Goal: Information Seeking & Learning: Learn about a topic

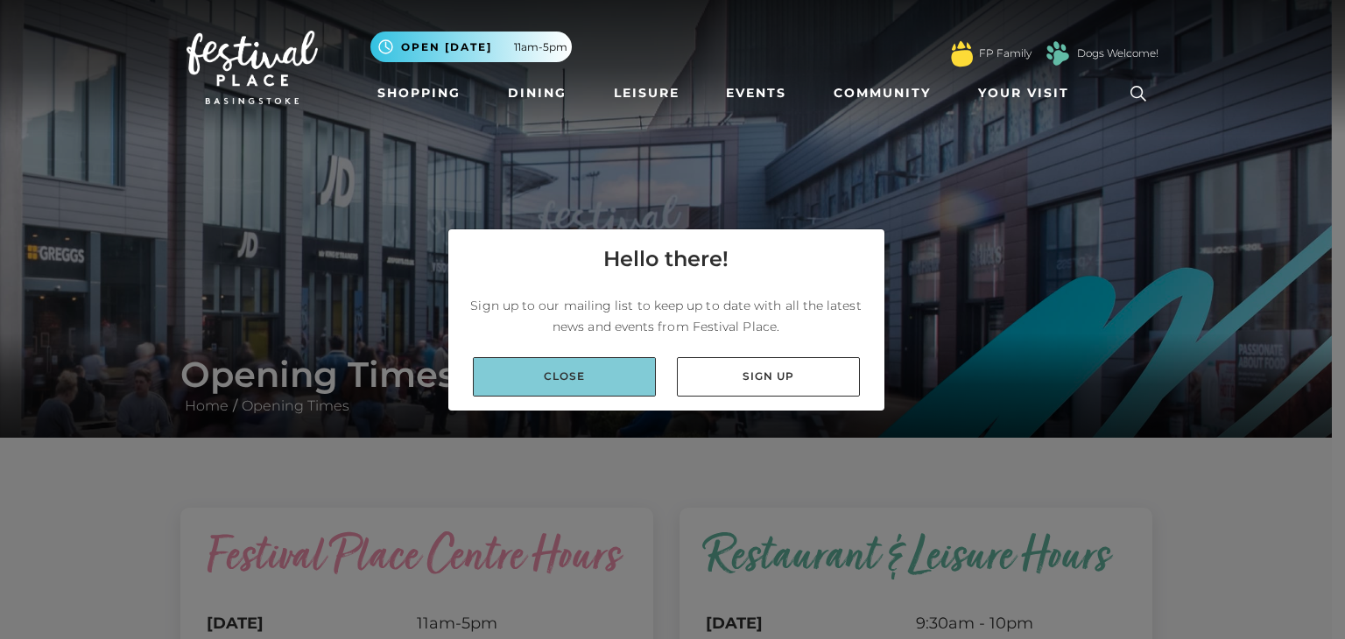
click at [571, 358] on link "Close" at bounding box center [564, 376] width 183 height 39
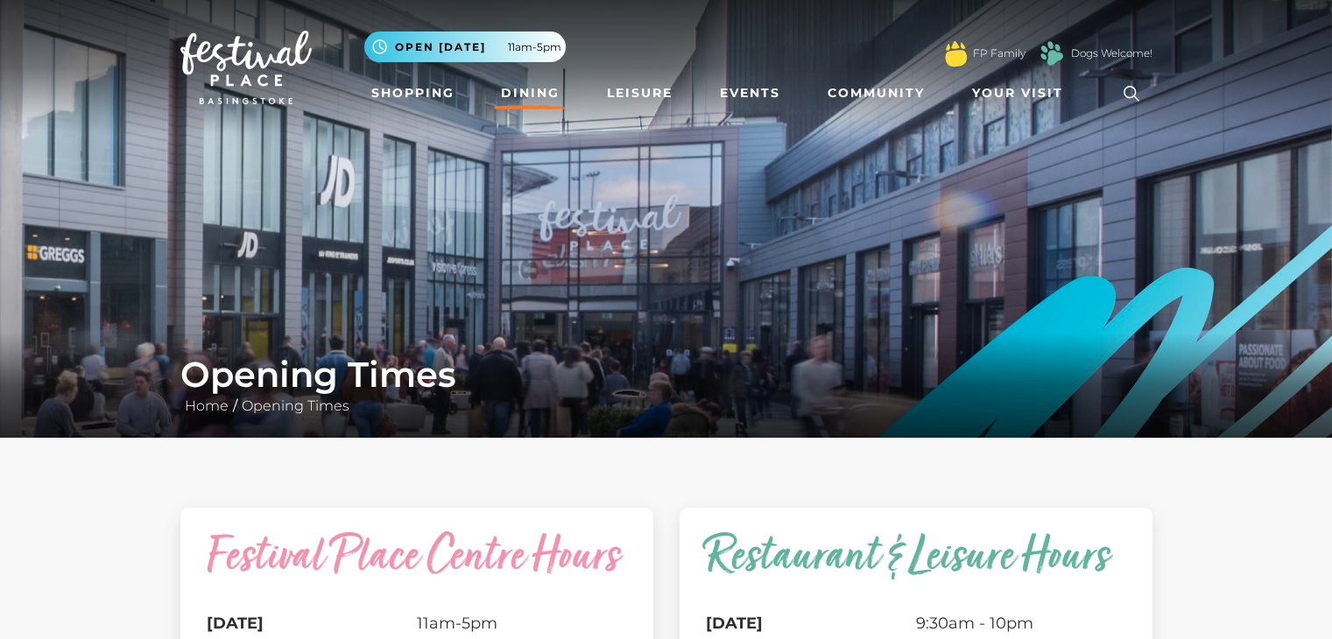
click at [516, 103] on link "Dining" at bounding box center [530, 93] width 73 height 32
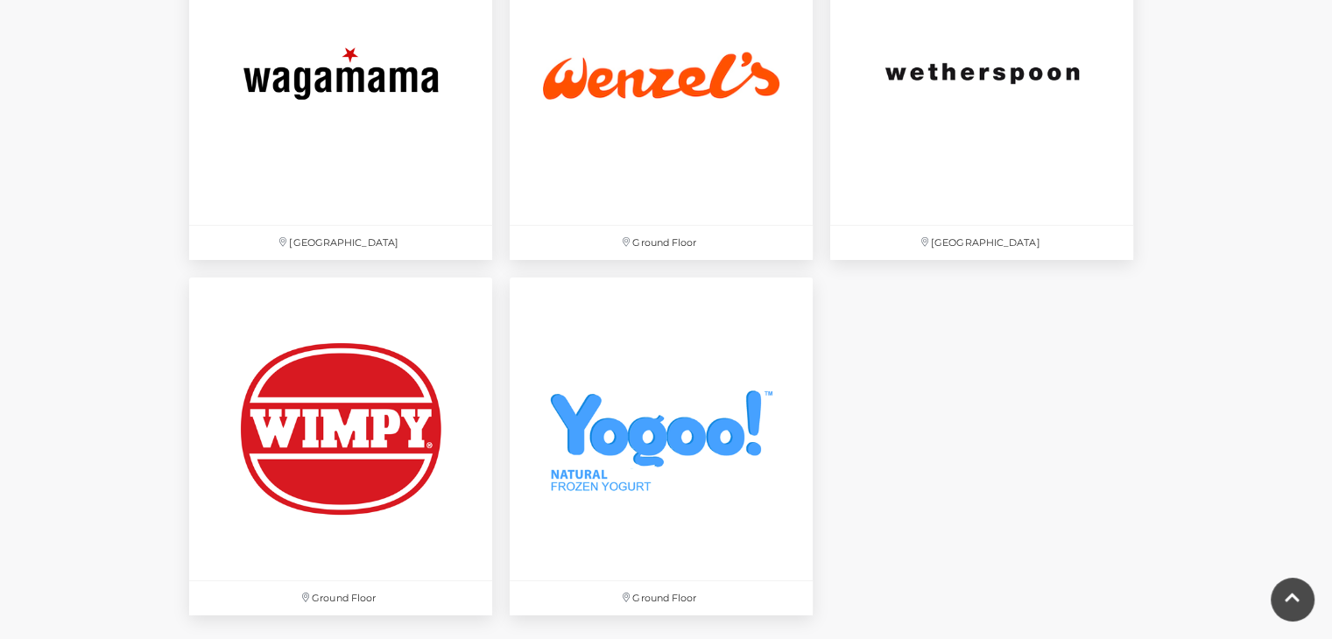
scroll to position [5866, 0]
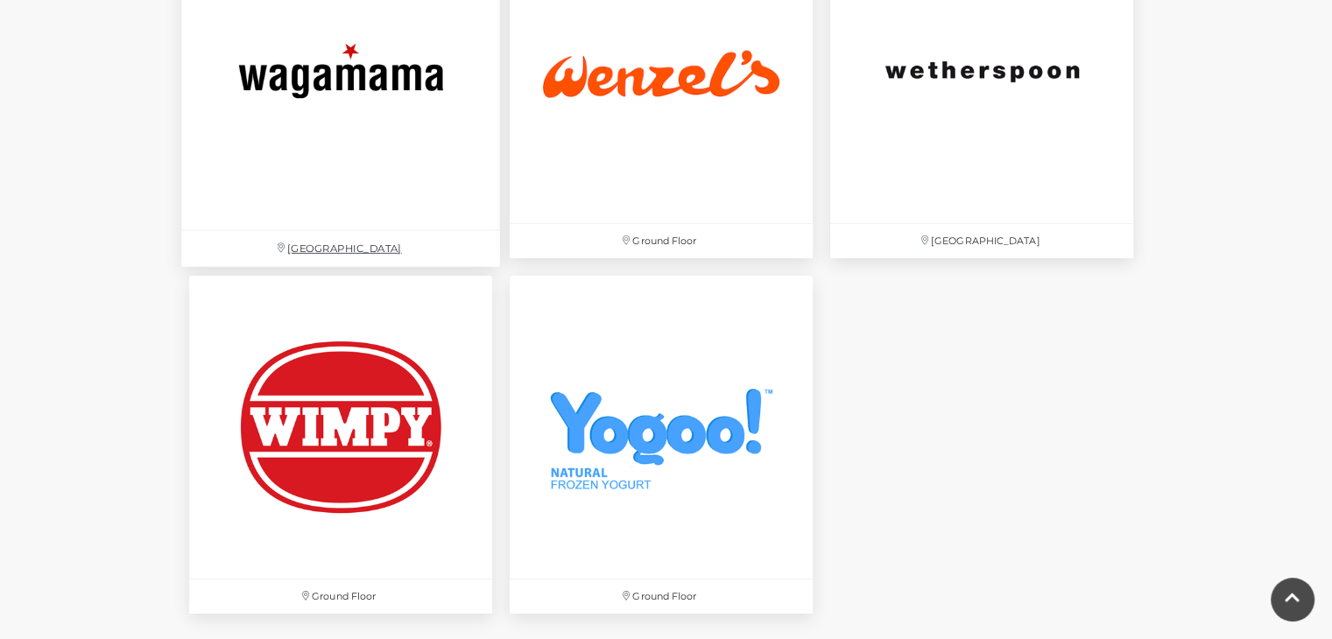
click at [349, 162] on img at bounding box center [340, 71] width 319 height 319
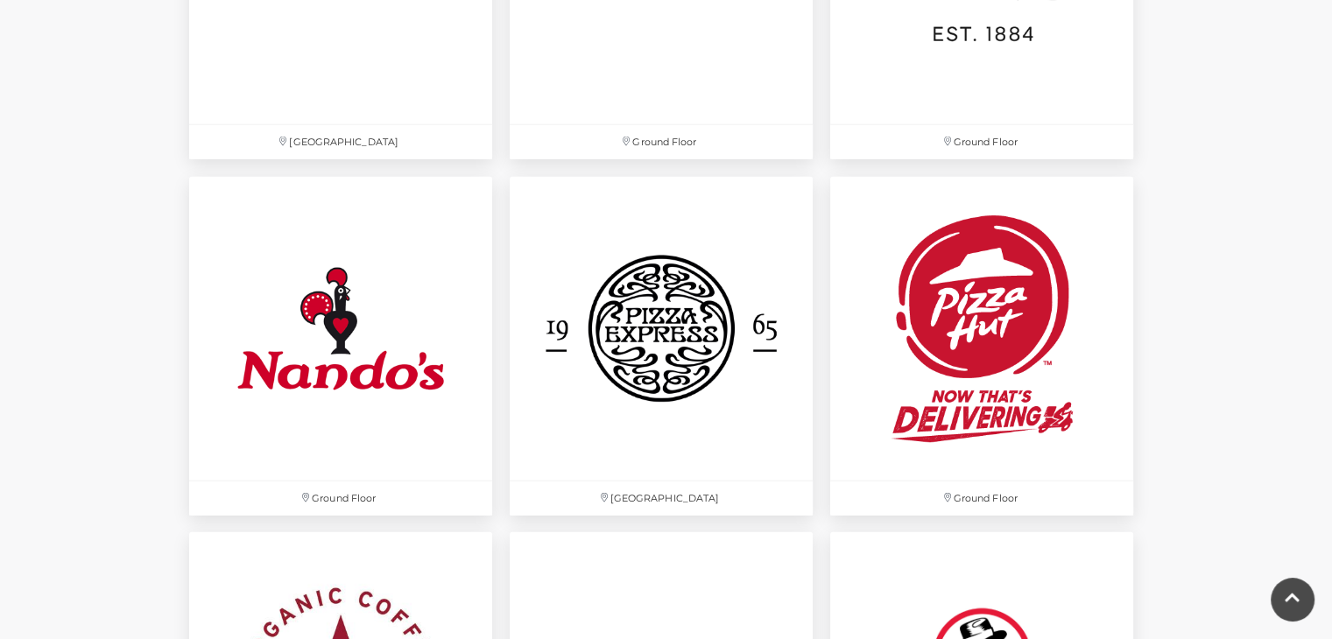
scroll to position [4540, 0]
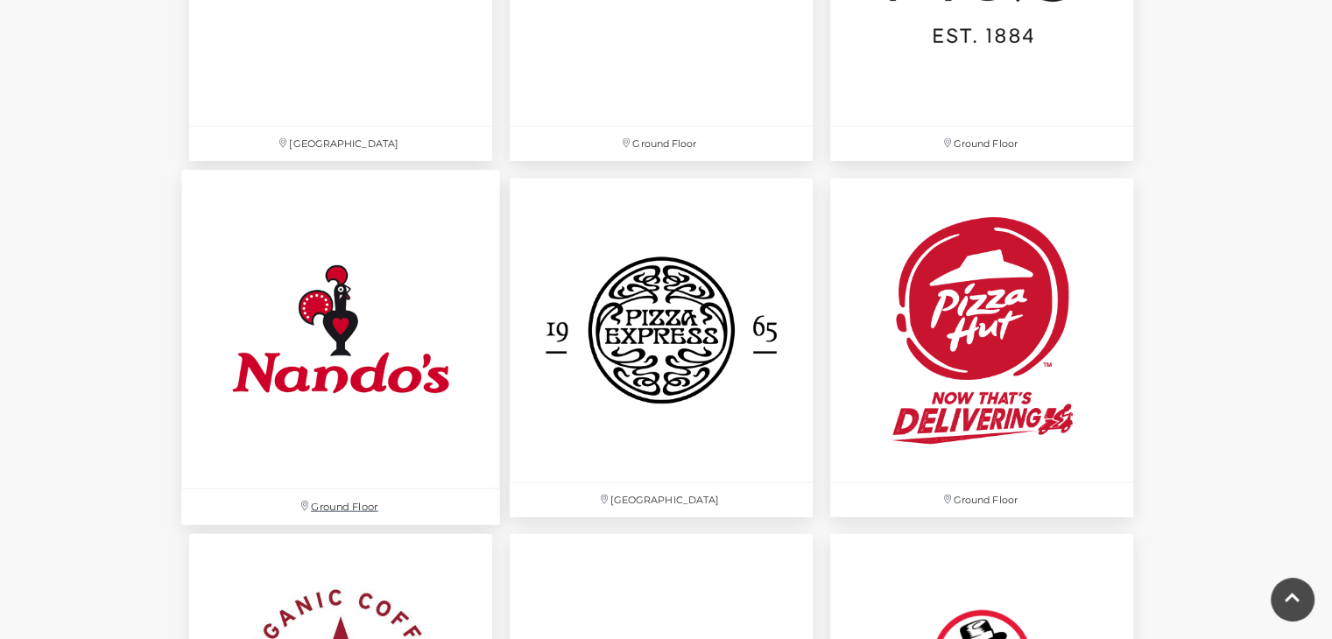
click at [275, 285] on img at bounding box center [340, 330] width 319 height 319
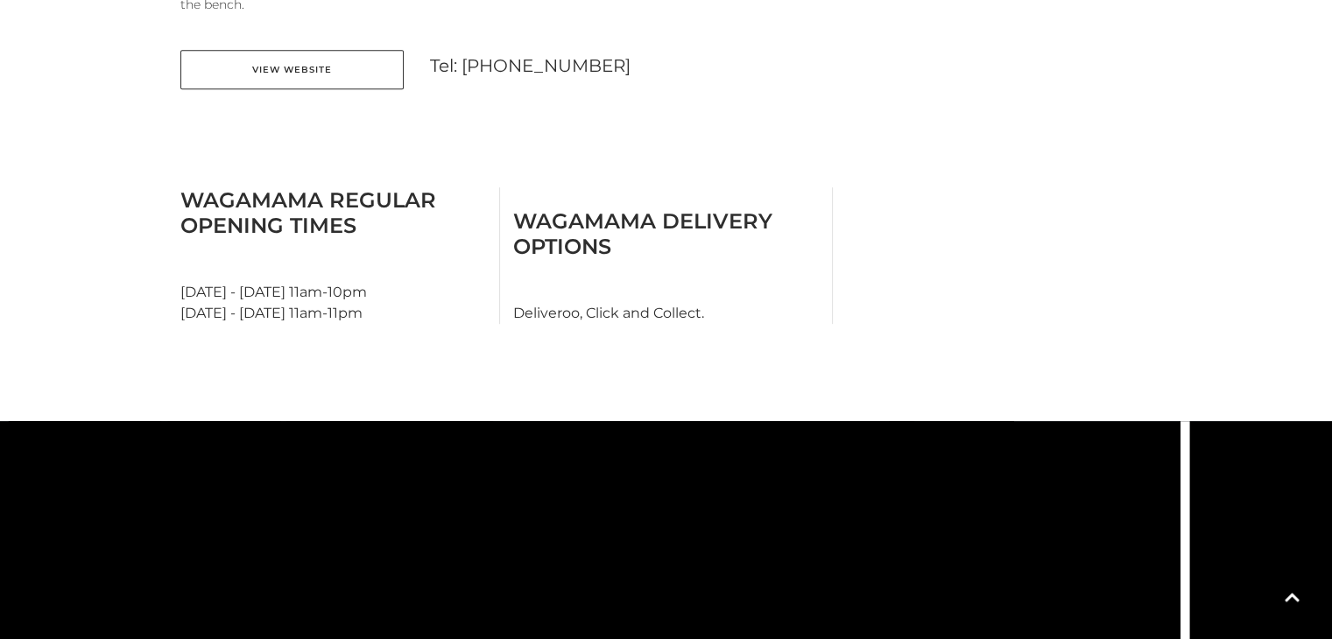
scroll to position [865, 0]
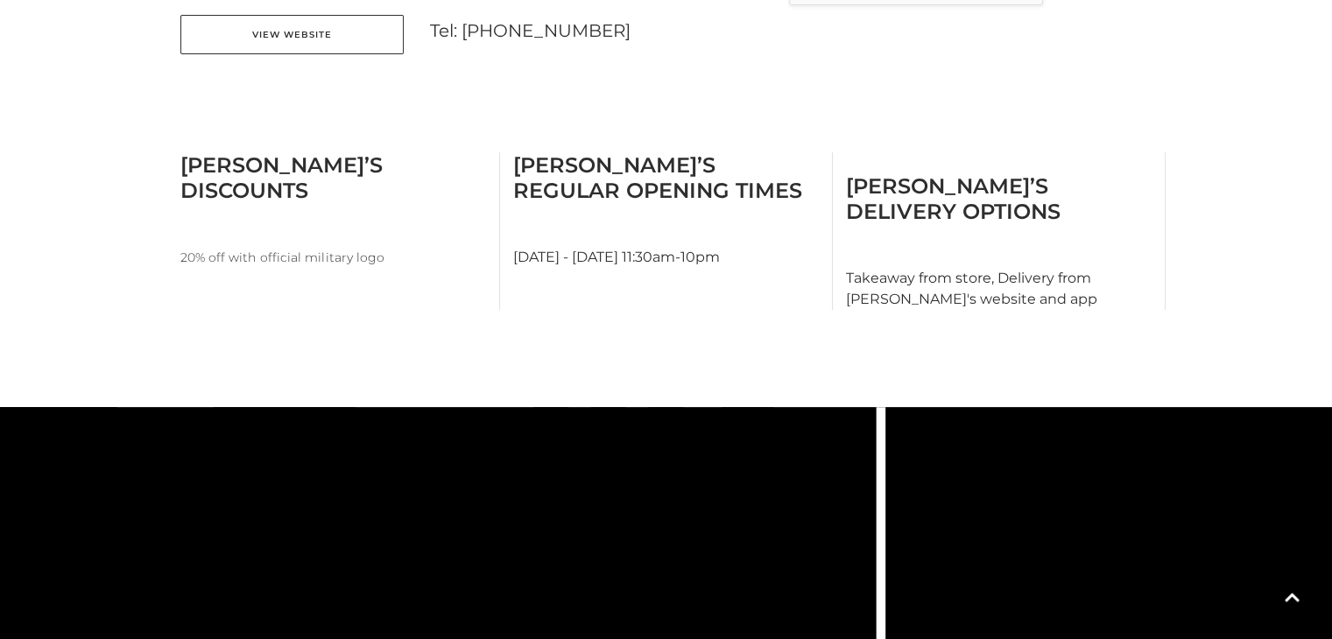
scroll to position [756, 0]
